Goal: Navigation & Orientation: Find specific page/section

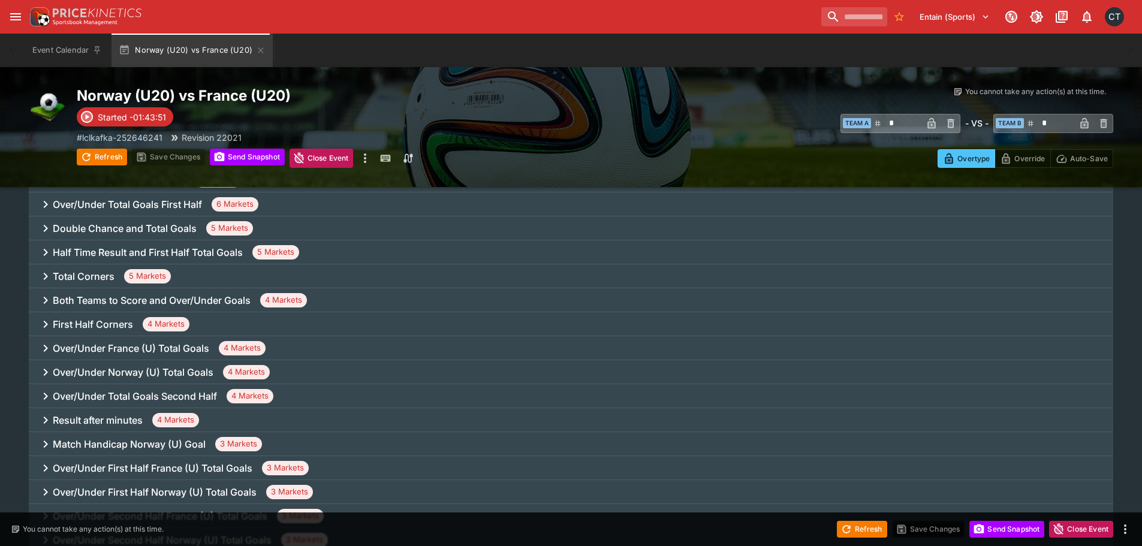
scroll to position [600, 0]
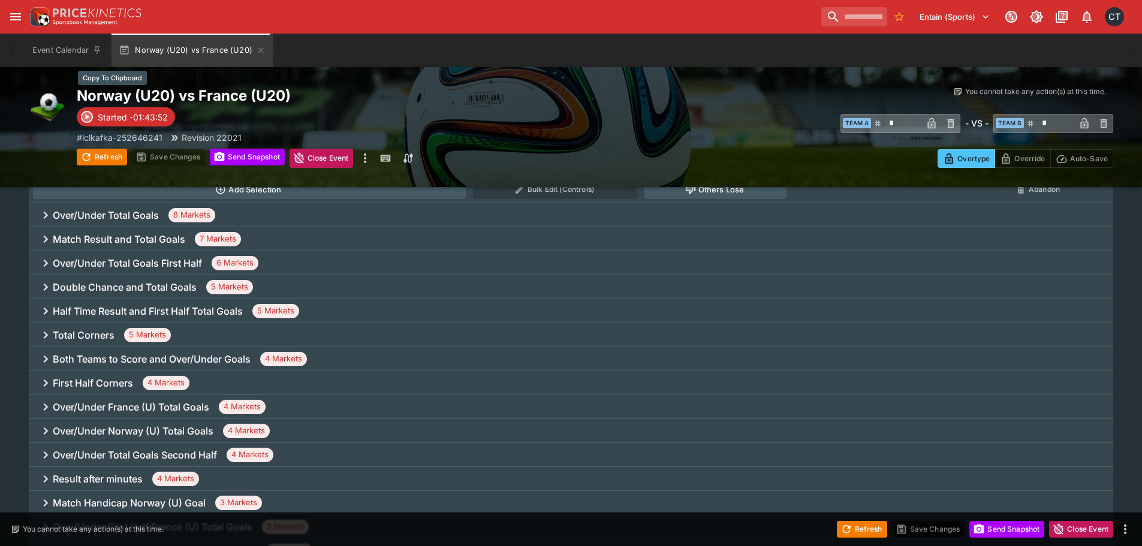
click at [251, 98] on h2 "Norway (U20) vs France (U20)" at bounding box center [336, 95] width 519 height 19
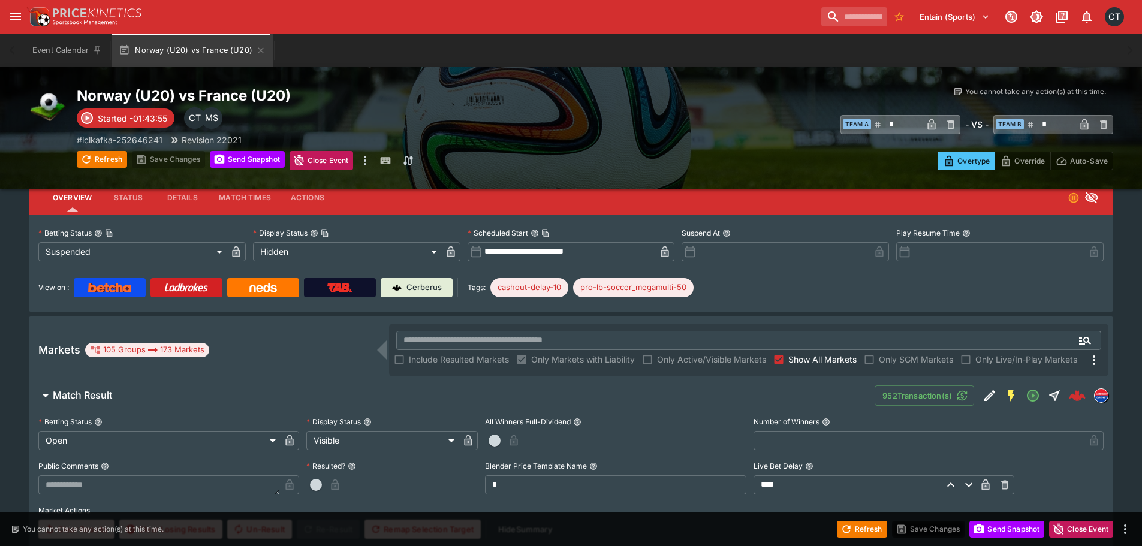
scroll to position [0, 0]
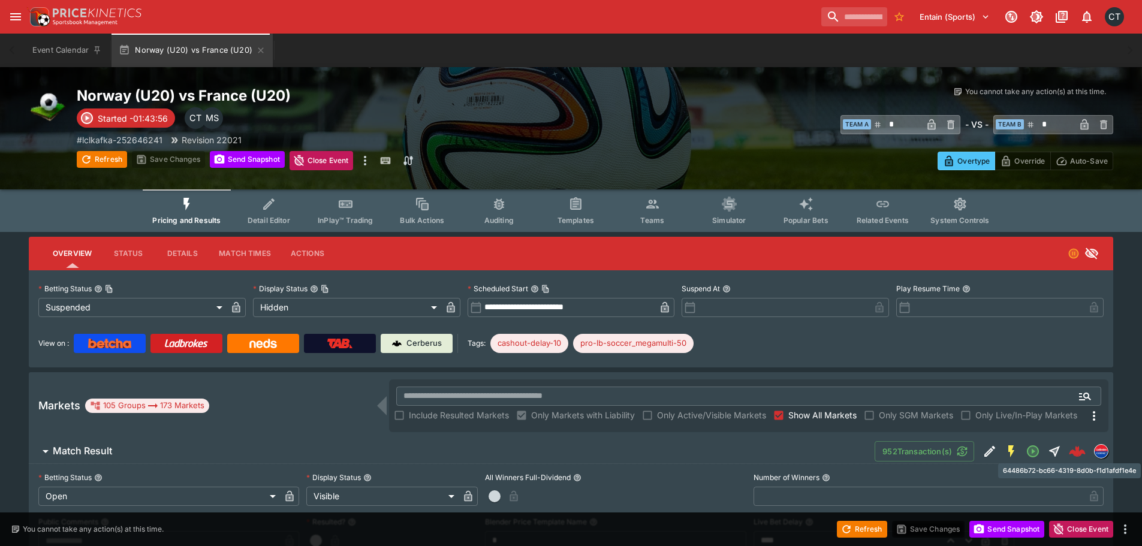
click at [574, 451] on img "64486b72-bc66-4319-8d0b-f1d1afdf1e4e" at bounding box center [1077, 451] width 17 height 17
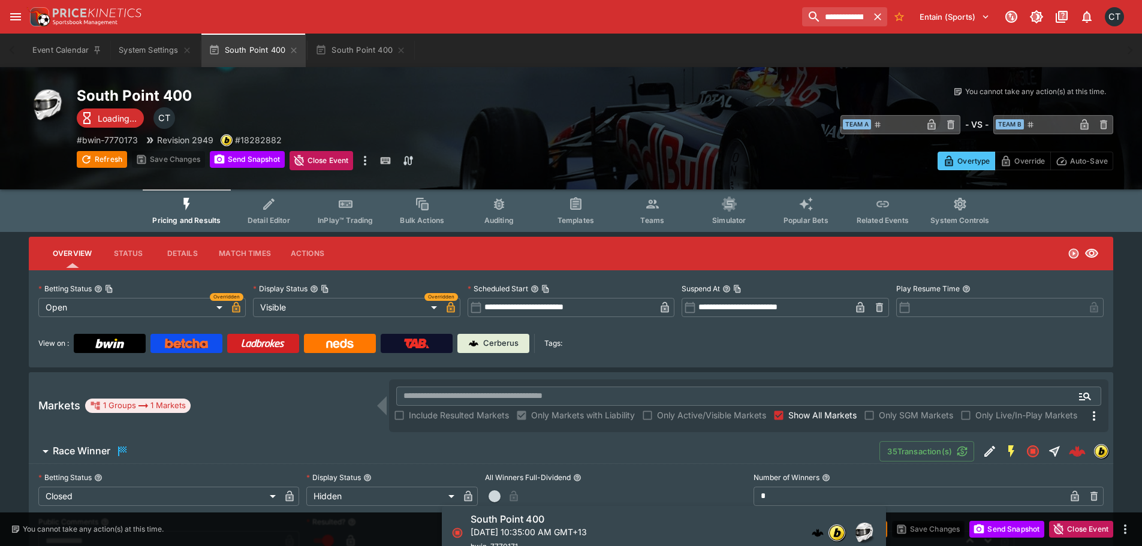
scroll to position [480, 0]
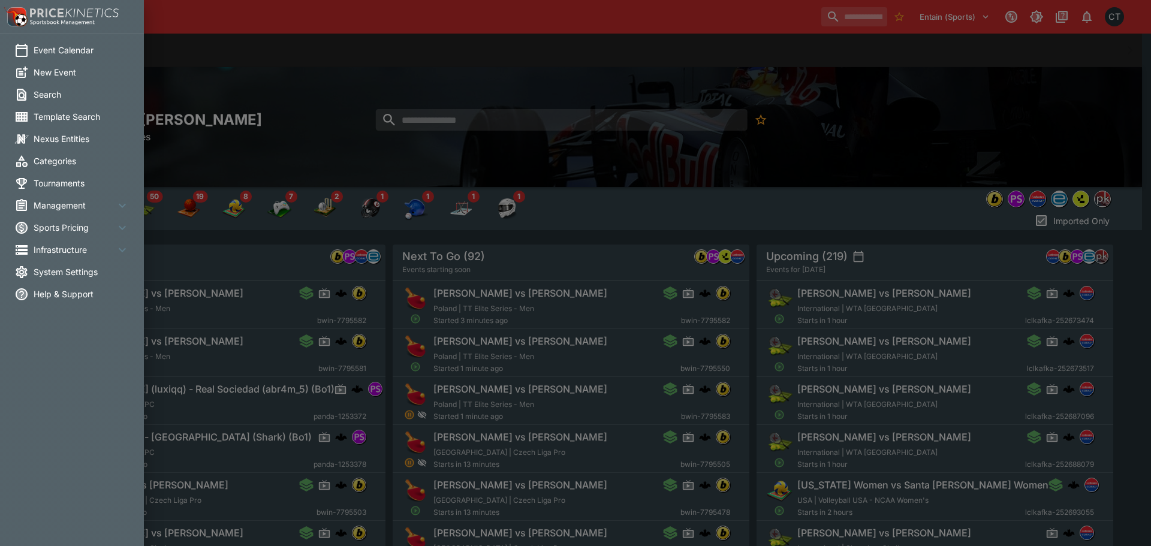
click at [45, 270] on span "System Settings" at bounding box center [82, 272] width 96 height 13
